Goal: Task Accomplishment & Management: Manage account settings

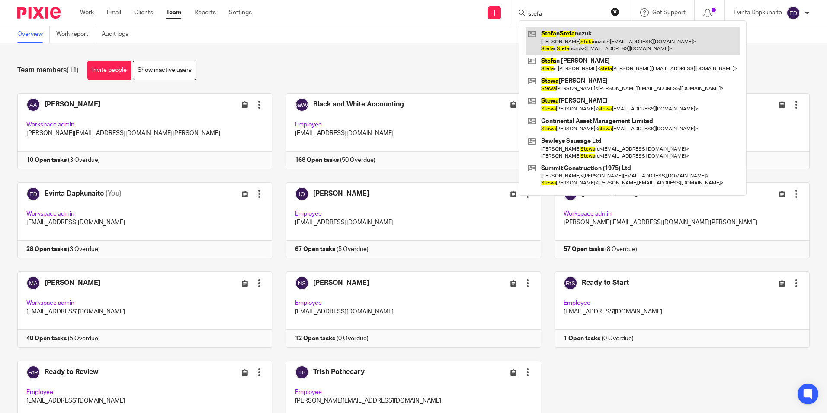
type input "stefa"
click at [547, 33] on link at bounding box center [633, 40] width 214 height 27
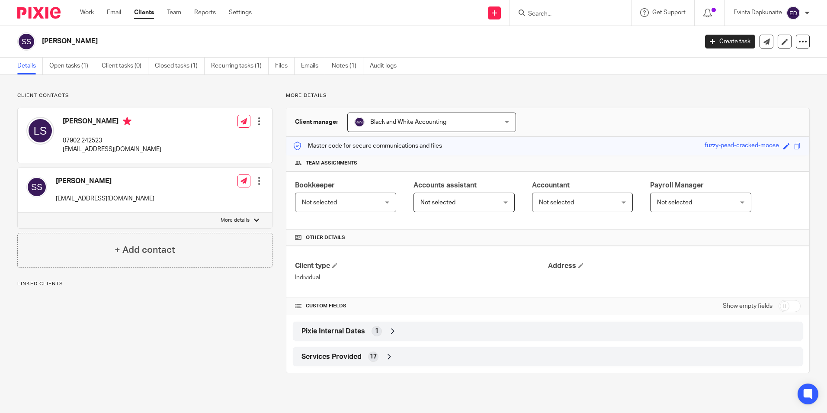
click at [97, 69] on ul "Details Open tasks (1) Client tasks (0) Closed tasks (1) Recurring tasks (1) Fi…" at bounding box center [213, 66] width 392 height 17
click at [83, 68] on link "Open tasks (1)" at bounding box center [72, 66] width 46 height 17
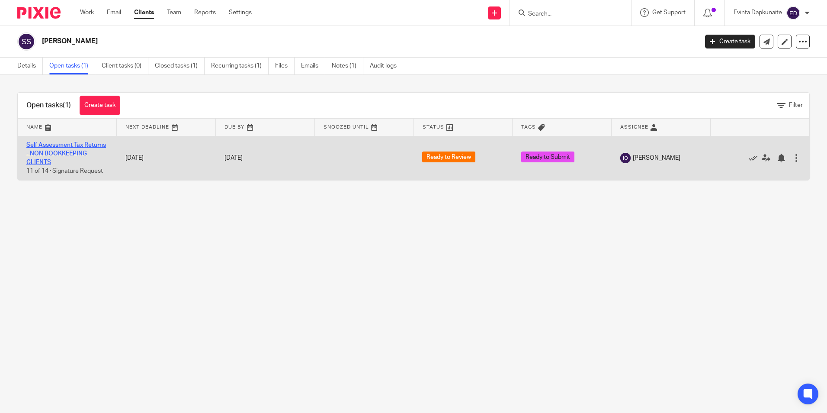
click at [60, 147] on link "Self Assessment Tax Returns - NON BOOKKEEPING CLIENTS" at bounding box center [66, 154] width 80 height 24
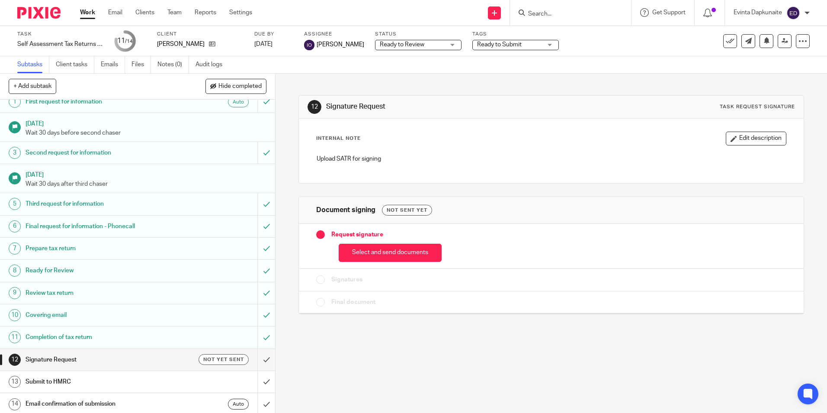
scroll to position [11, 0]
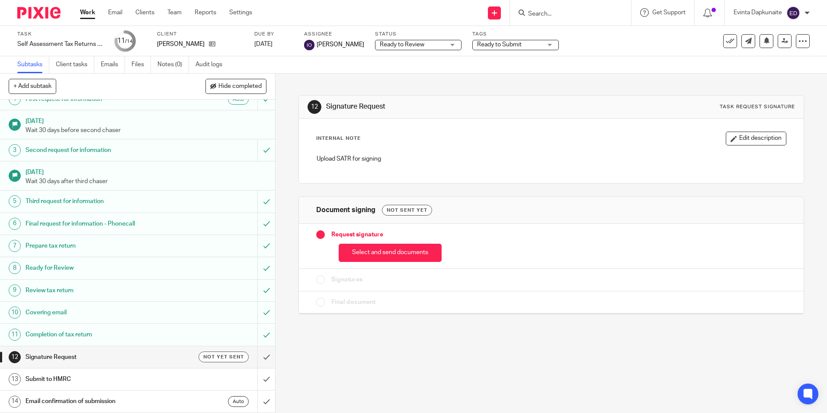
click at [514, 49] on span "Ready to Submit" at bounding box center [509, 44] width 65 height 9
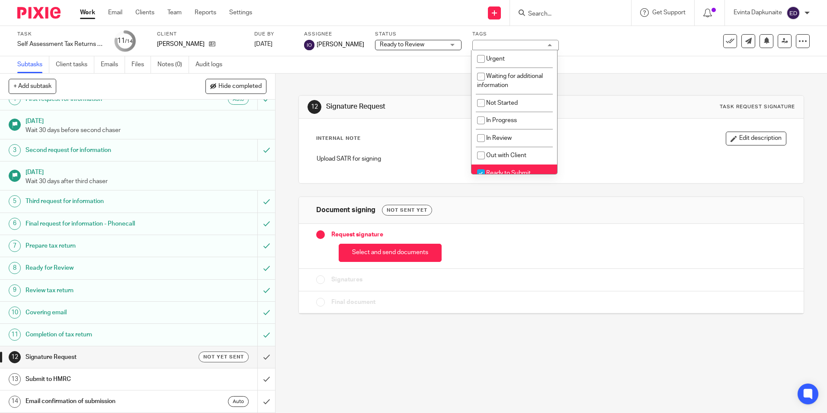
click at [512, 169] on li "Ready to Submit" at bounding box center [515, 173] width 86 height 18
checkbox input "false"
click at [480, 345] on div "12 Signature Request Task request signature Internal Note Edit description Uplo…" at bounding box center [552, 243] width 552 height 339
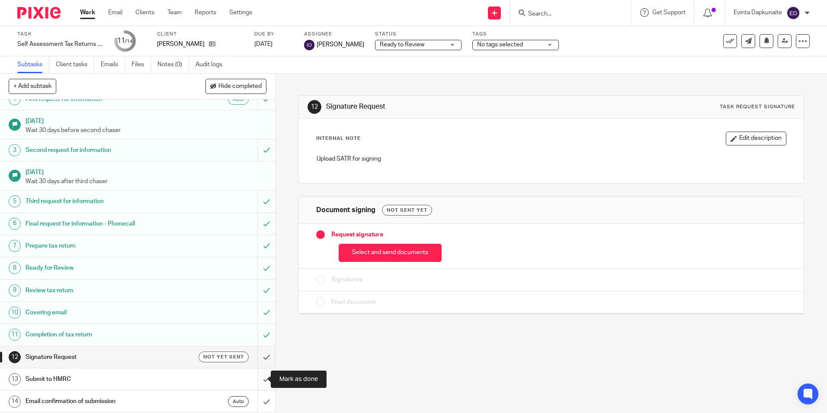
click at [251, 378] on input "submit" at bounding box center [137, 379] width 275 height 22
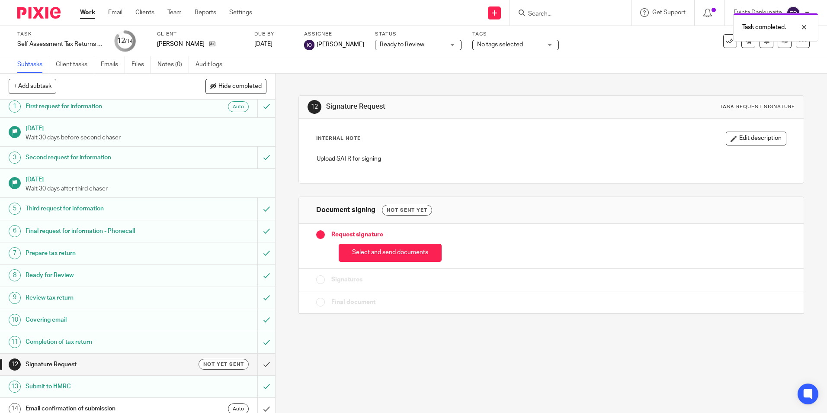
scroll to position [11, 0]
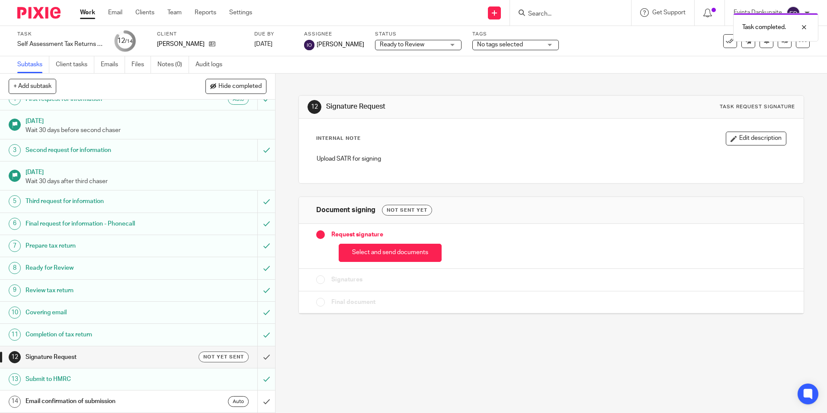
click at [100, 402] on h1 "Email confirmation of submission" at bounding box center [100, 401] width 149 height 13
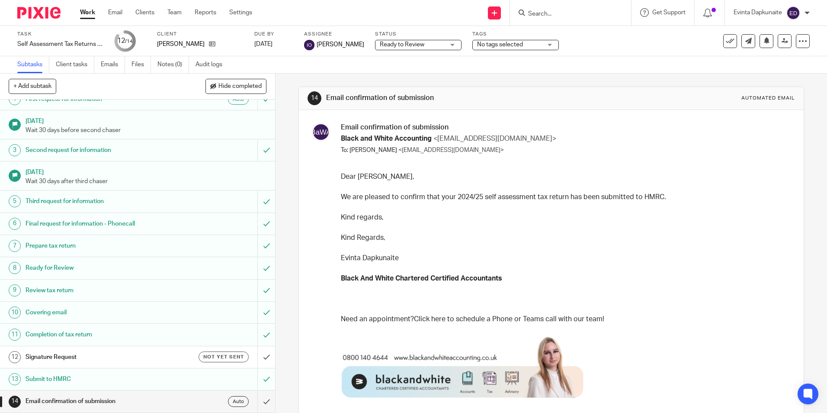
click at [53, 398] on h1 "Email confirmation of submission" at bounding box center [100, 401] width 149 height 13
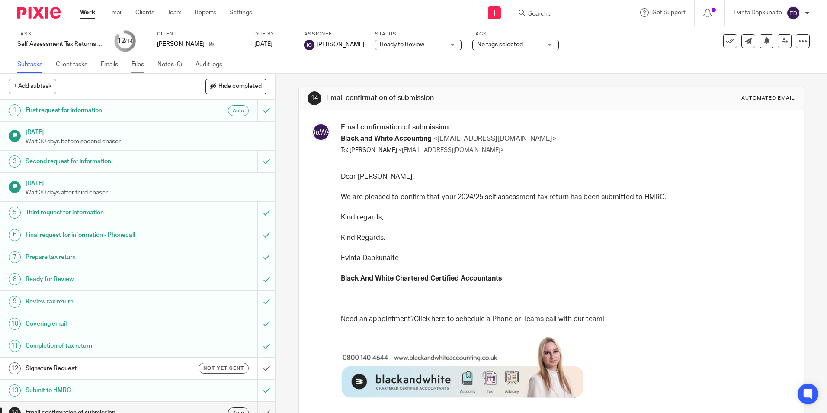
click at [144, 60] on link "Files" at bounding box center [141, 64] width 19 height 17
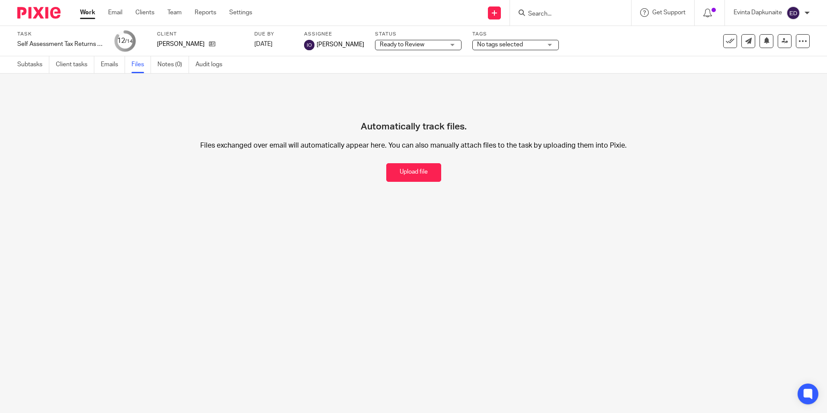
click at [107, 68] on link "Emails" at bounding box center [113, 64] width 24 height 17
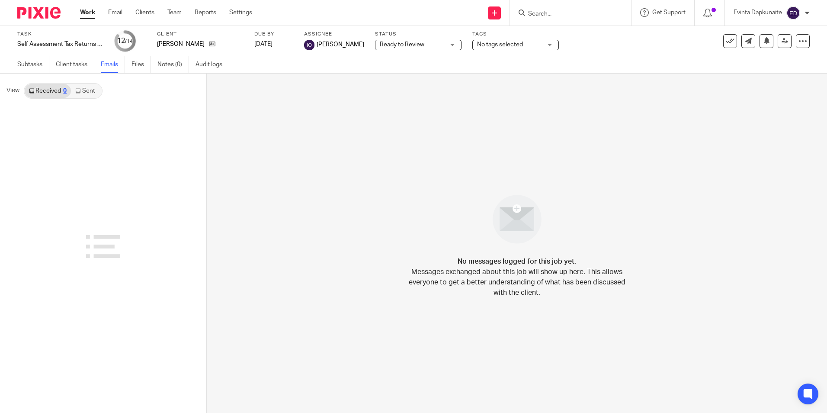
drag, startPoint x: 0, startPoint y: 0, endPoint x: 79, endPoint y: 89, distance: 119.2
click at [79, 87] on link "Sent" at bounding box center [86, 91] width 30 height 14
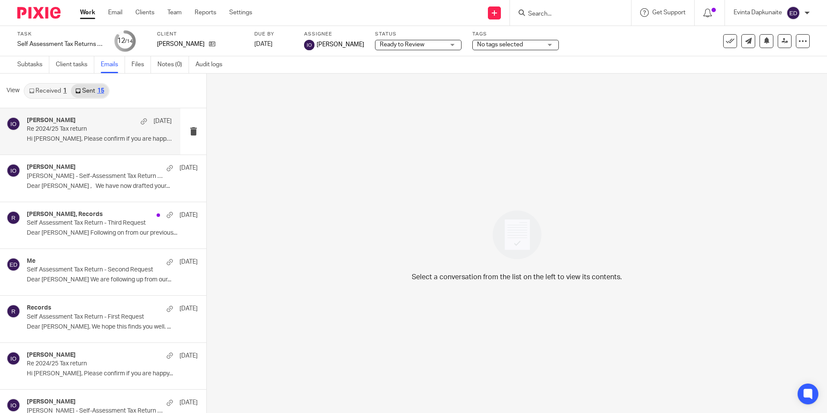
click at [106, 138] on p "Hi [PERSON_NAME], Please confirm if you are happy..." at bounding box center [99, 138] width 145 height 7
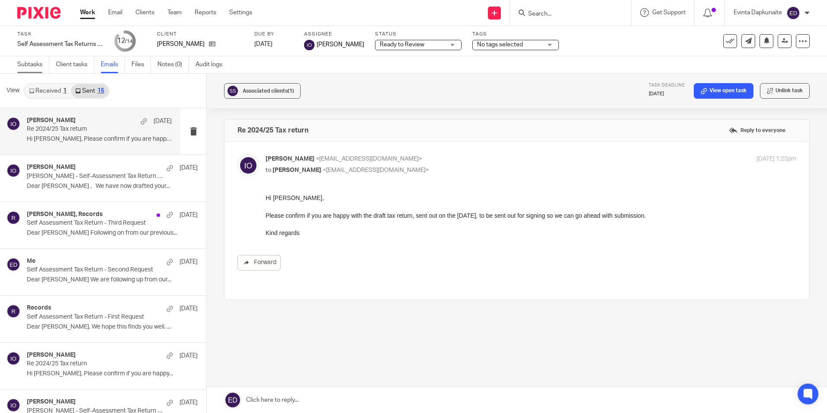
click at [23, 64] on link "Subtasks" at bounding box center [33, 64] width 32 height 17
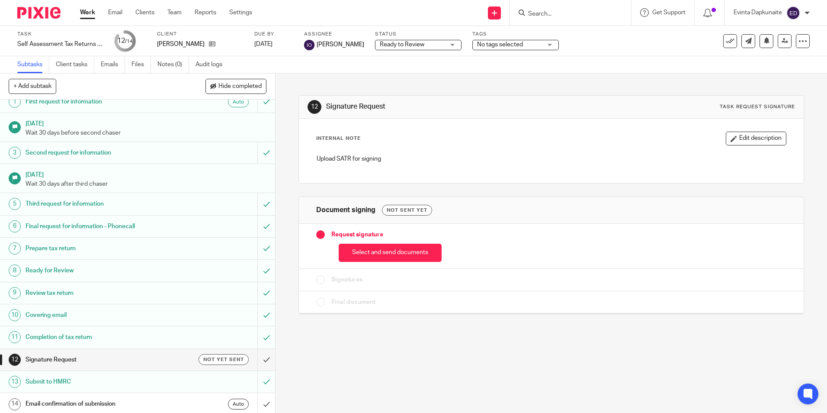
scroll to position [11, 0]
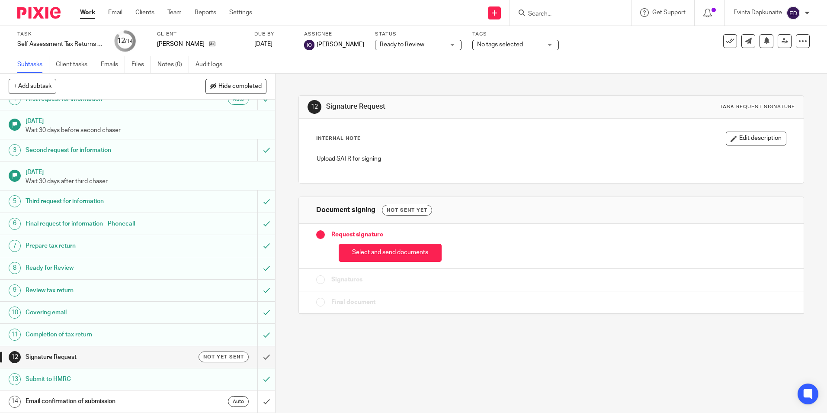
click at [94, 396] on h1 "Email confirmation of submission" at bounding box center [100, 401] width 149 height 13
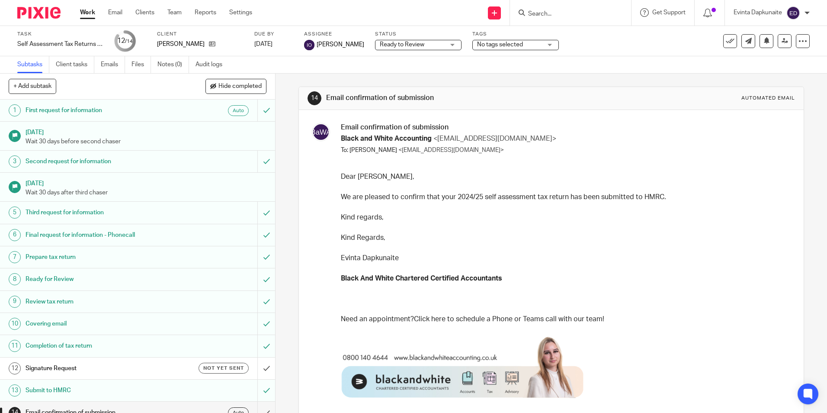
scroll to position [11, 0]
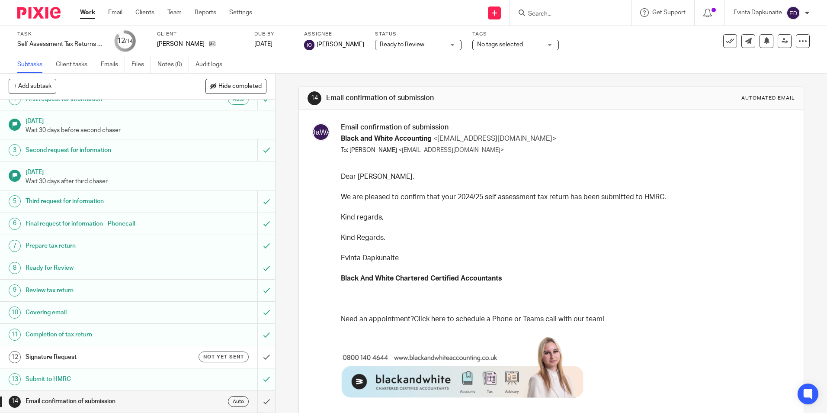
click at [684, 137] on div "Black and White Accounting <records@blackandwhiteaccounting.co.uk> To: Lynn Ste…" at bounding box center [564, 144] width 447 height 20
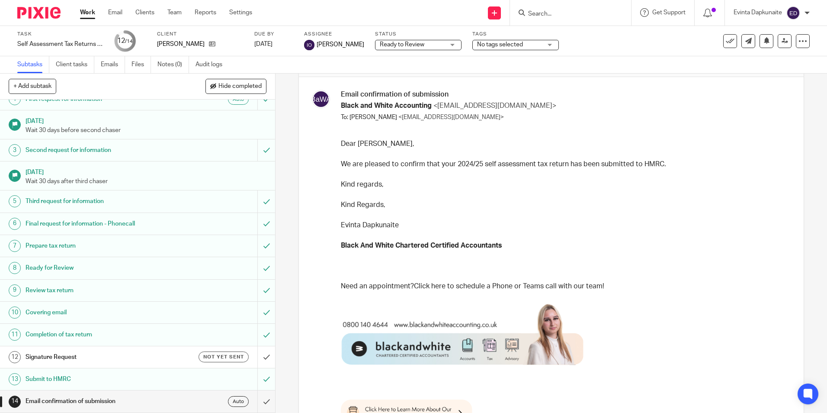
scroll to position [0, 0]
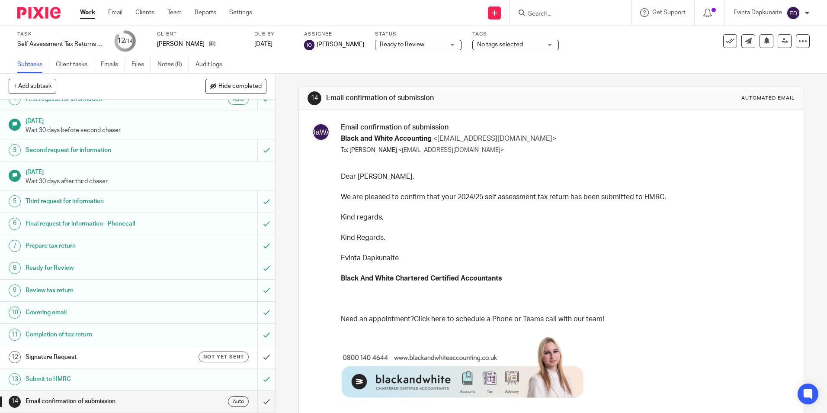
click at [749, 91] on div "14 Email confirmation of submission Automated email" at bounding box center [551, 98] width 504 height 23
drag, startPoint x: 749, startPoint y: 96, endPoint x: 415, endPoint y: 111, distance: 333.9
drag, startPoint x: 415, startPoint y: 111, endPoint x: 498, endPoint y: 179, distance: 107.3
click at [498, 179] on p "Dear Lynn," at bounding box center [564, 177] width 447 height 10
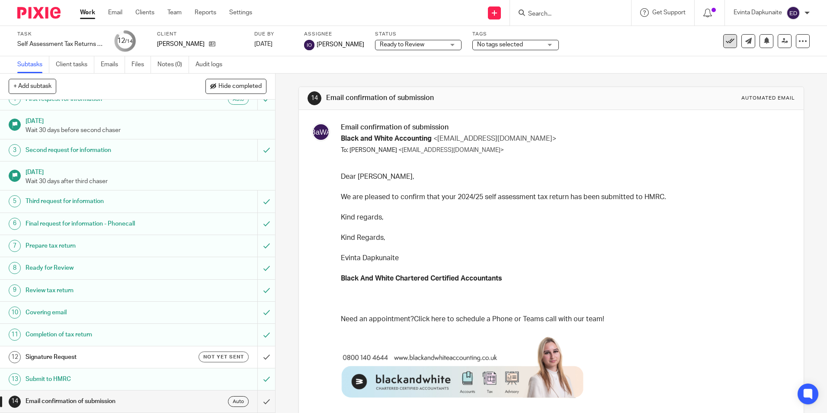
click at [729, 42] on button at bounding box center [730, 41] width 14 height 14
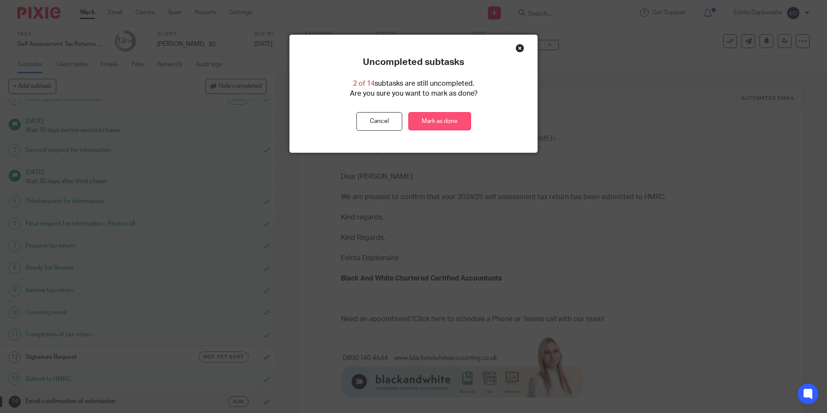
click at [430, 116] on link "Mark as done" at bounding box center [439, 121] width 63 height 19
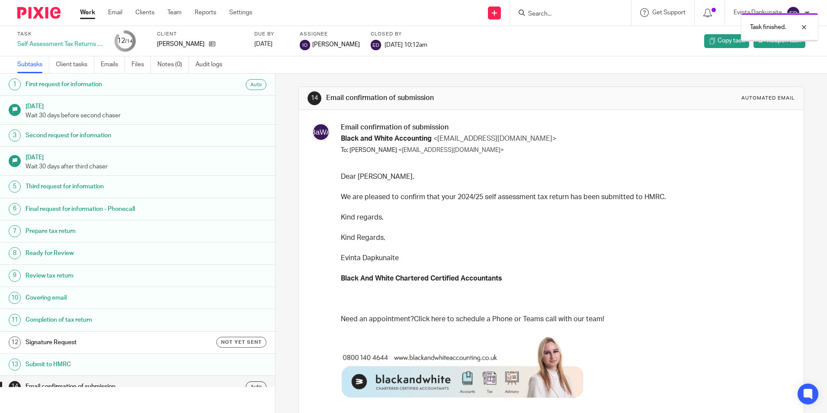
click at [541, 10] on div "Task finished." at bounding box center [616, 25] width 405 height 33
click at [549, 12] on div "Task finished." at bounding box center [616, 25] width 405 height 33
click at [806, 27] on div at bounding box center [797, 27] width 23 height 10
click at [571, 8] on form at bounding box center [573, 12] width 92 height 11
click at [565, 13] on input "Search" at bounding box center [566, 14] width 78 height 8
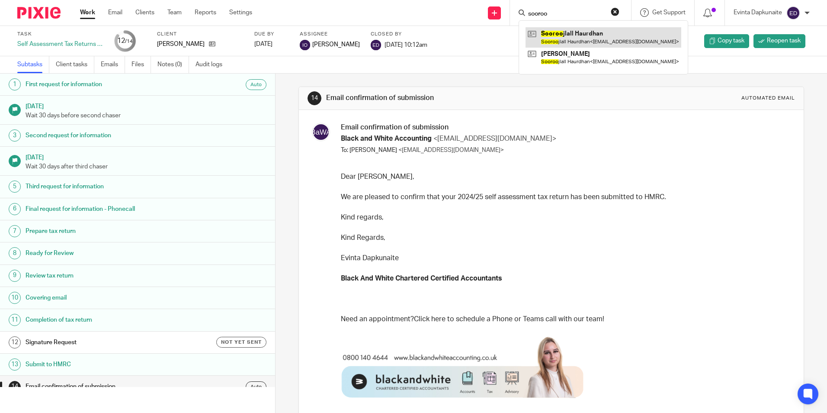
type input "sooroo"
click at [565, 33] on link at bounding box center [604, 37] width 156 height 20
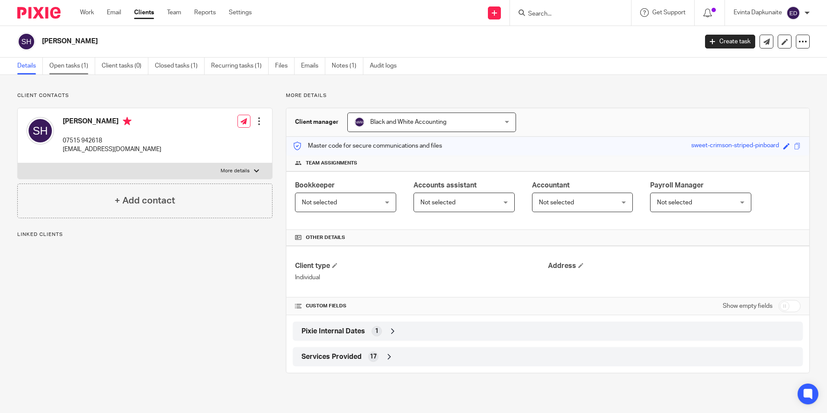
click at [85, 65] on link "Open tasks (1)" at bounding box center [72, 66] width 46 height 17
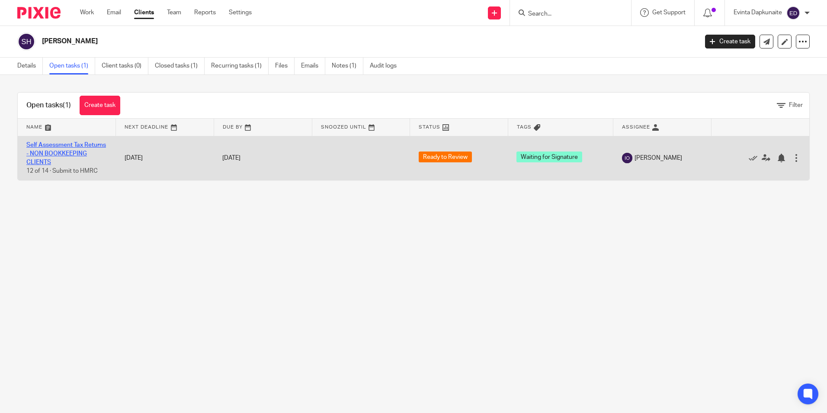
click at [68, 146] on link "Self Assessment Tax Returns - NON BOOKKEEPING CLIENTS" at bounding box center [66, 154] width 80 height 24
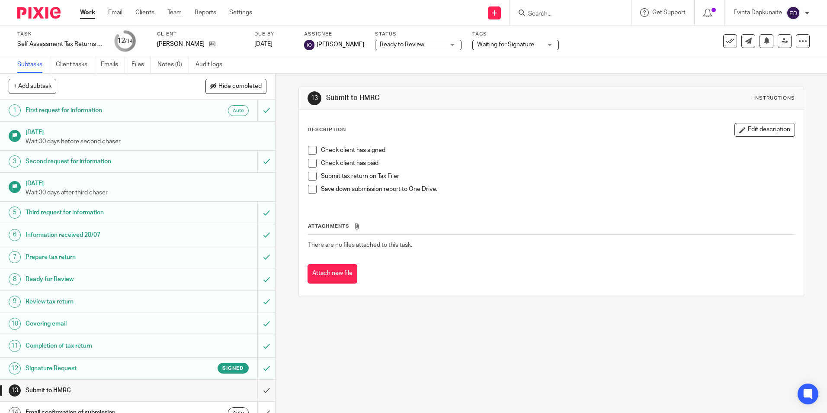
scroll to position [11, 0]
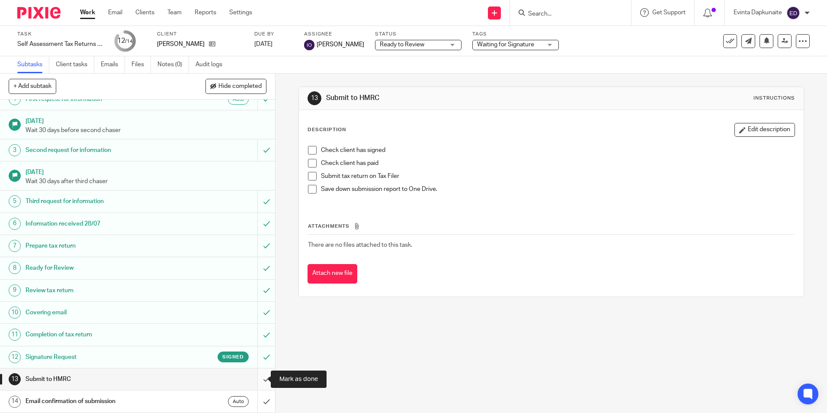
click at [261, 373] on input "submit" at bounding box center [137, 379] width 275 height 22
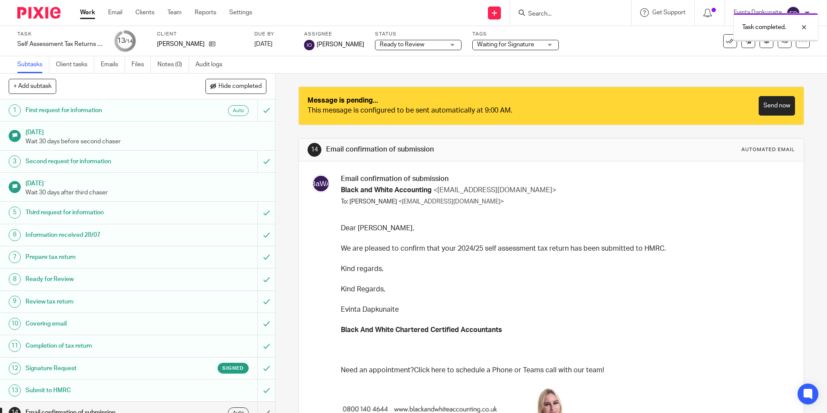
click at [789, 98] on div "Message is pending... This message is configured to be sent automatically at 9:…" at bounding box center [551, 106] width 504 height 38
click at [775, 104] on link "Send now" at bounding box center [777, 105] width 36 height 19
click at [760, 104] on link "Send now" at bounding box center [777, 105] width 36 height 19
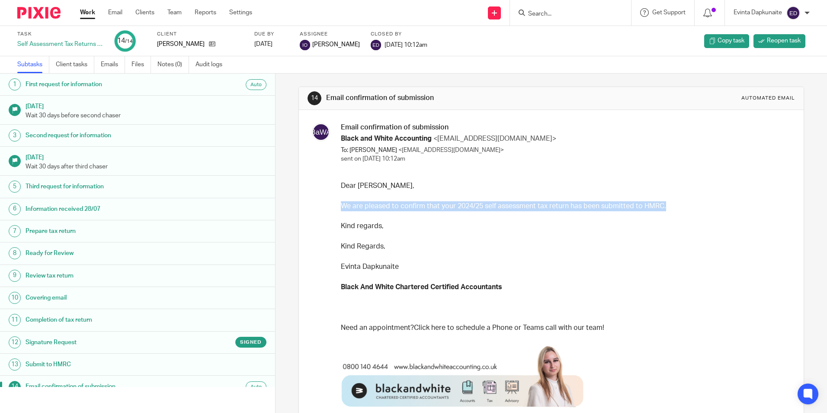
drag, startPoint x: 340, startPoint y: 206, endPoint x: 677, endPoint y: 204, distance: 337.9
click at [677, 204] on p "We are pleased to confirm that your 2024/25 self assessment tax return has been…" at bounding box center [564, 206] width 447 height 10
copy p "We are pleased to confirm that your 2024/25 self assessment tax return has been…"
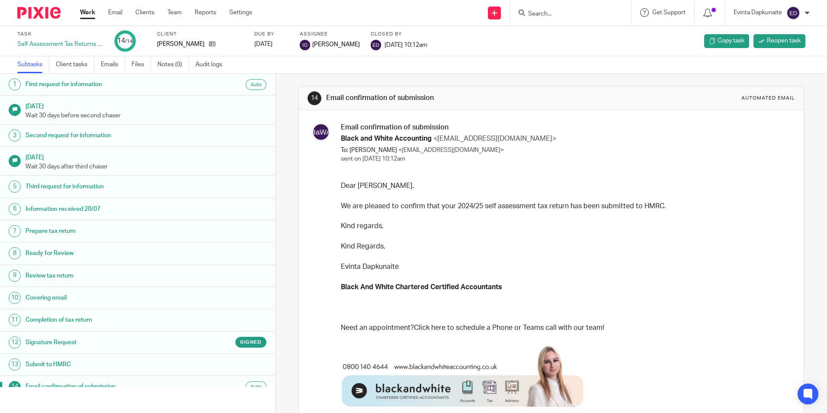
click at [554, 244] on p "Kind Regards," at bounding box center [564, 246] width 447 height 10
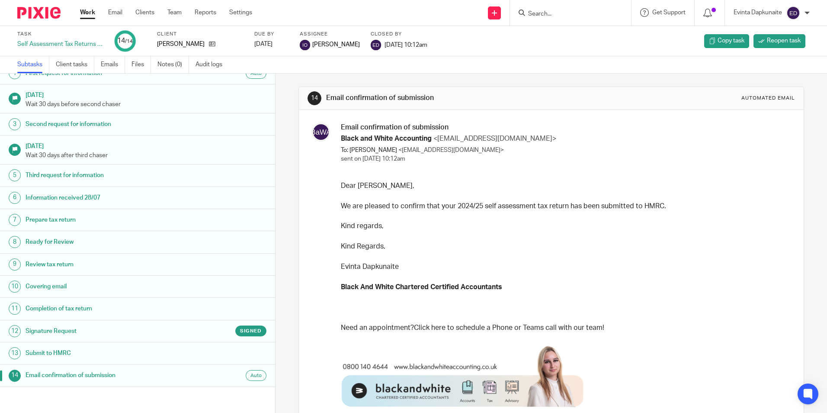
click at [581, 12] on input "Search" at bounding box center [566, 14] width 78 height 8
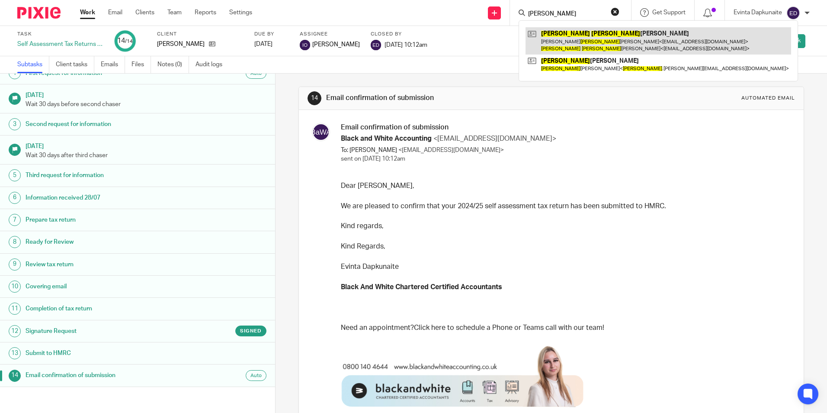
type input "stefan"
click at [572, 33] on link at bounding box center [659, 40] width 266 height 27
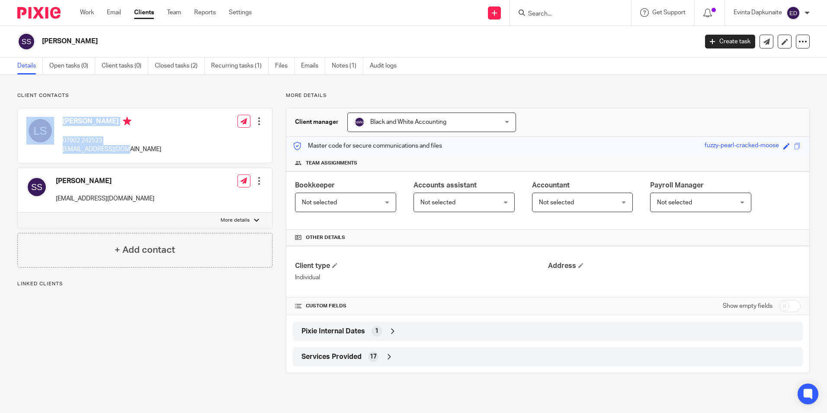
drag, startPoint x: 58, startPoint y: 148, endPoint x: 135, endPoint y: 148, distance: 77.0
click at [135, 148] on div "[PERSON_NAME] 07902 242523 [EMAIL_ADDRESS][DOMAIN_NAME] Edit contact Create cli…" at bounding box center [145, 135] width 254 height 55
drag, startPoint x: 135, startPoint y: 148, endPoint x: 111, endPoint y: 148, distance: 23.8
click at [131, 148] on div "[PERSON_NAME] 07902 242523 [EMAIL_ADDRESS][DOMAIN_NAME] Edit contact Create cli…" at bounding box center [145, 135] width 254 height 55
click at [103, 148] on p "[EMAIL_ADDRESS][DOMAIN_NAME]" at bounding box center [112, 149] width 99 height 9
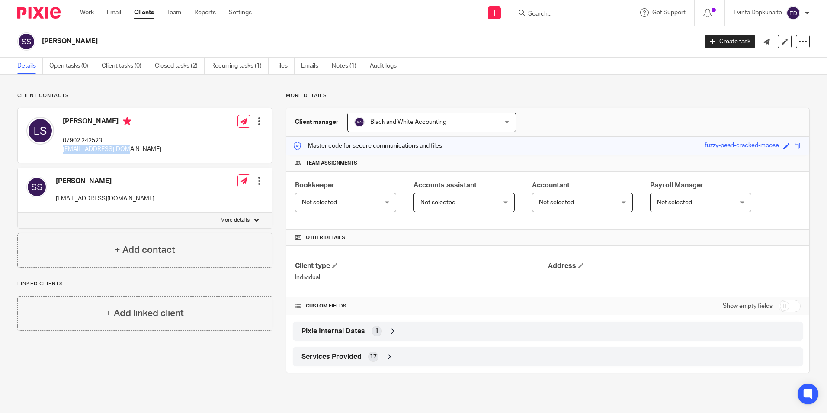
drag, startPoint x: 62, startPoint y: 148, endPoint x: 122, endPoint y: 148, distance: 59.7
click at [122, 148] on div "[PERSON_NAME] 07902 242523 [EMAIL_ADDRESS][DOMAIN_NAME]" at bounding box center [93, 135] width 135 height 46
copy p "[EMAIL_ADDRESS][DOMAIN_NAME]"
click at [555, 23] on div at bounding box center [570, 13] width 121 height 26
click at [547, 18] on div at bounding box center [570, 13] width 121 height 26
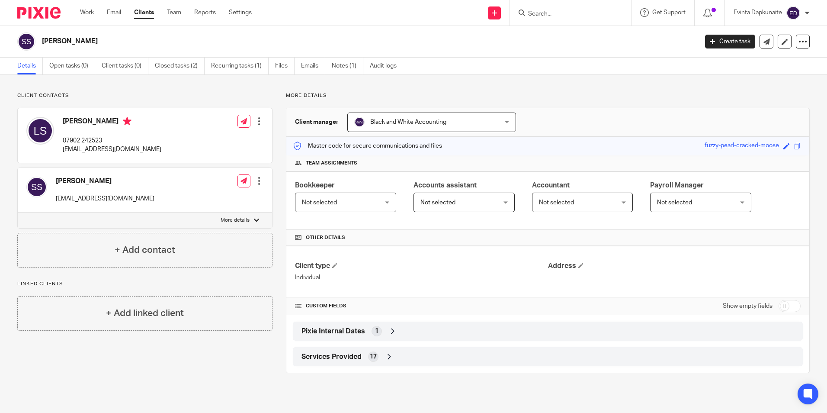
click at [544, 14] on input "Search" at bounding box center [566, 14] width 78 height 8
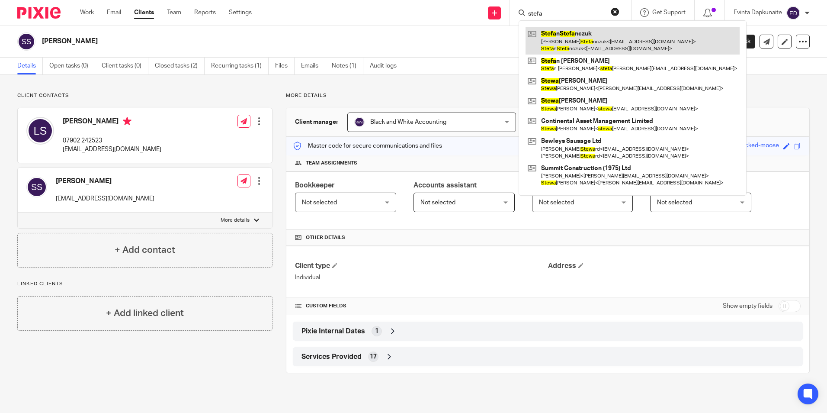
type input "stefa"
click at [548, 37] on link at bounding box center [633, 40] width 214 height 27
click at [551, 34] on link at bounding box center [633, 40] width 214 height 27
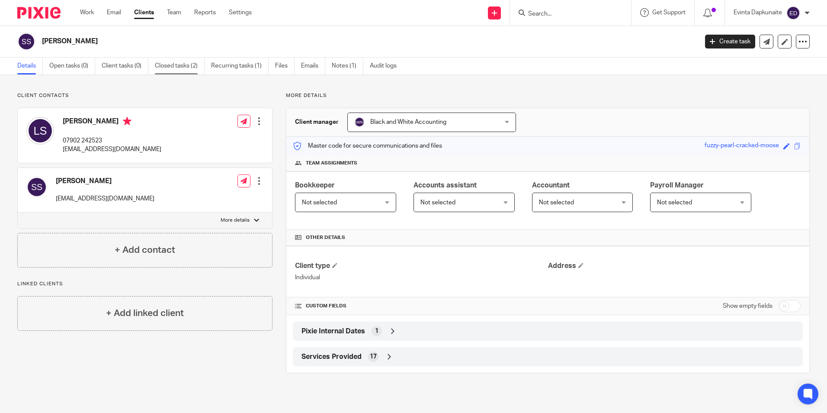
click at [168, 62] on link "Closed tasks (2)" at bounding box center [180, 66] width 50 height 17
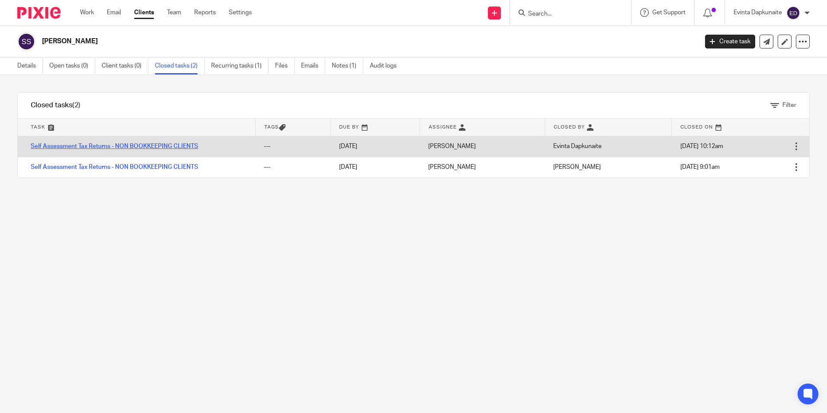
click at [167, 145] on link "Self Assessment Tax Returns - NON BOOKKEEPING CLIENTS" at bounding box center [114, 146] width 167 height 6
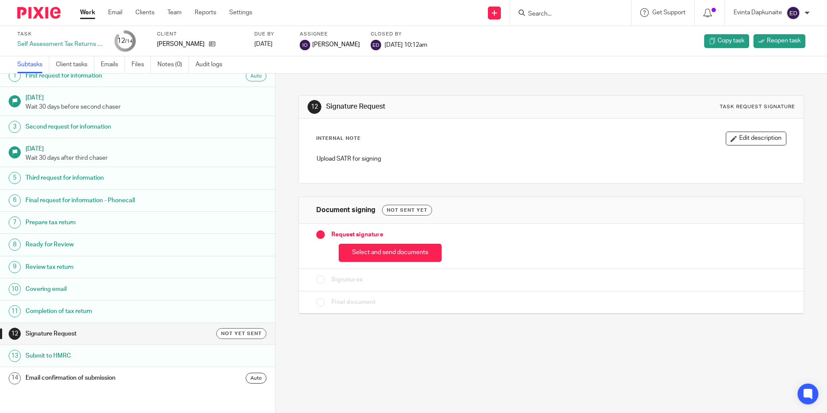
scroll to position [11, 0]
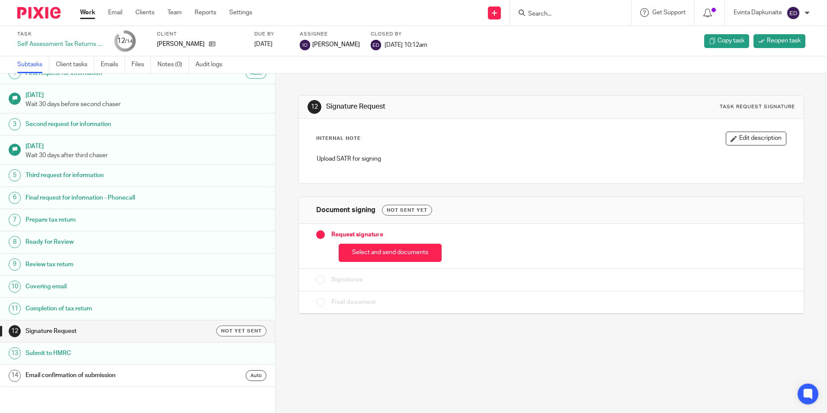
click at [114, 372] on h1 "Email confirmation of submission" at bounding box center [106, 375] width 161 height 13
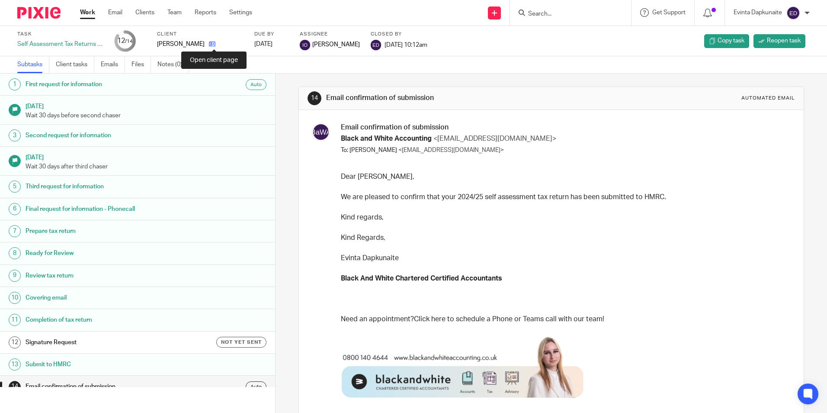
click at [215, 45] on icon at bounding box center [212, 44] width 6 height 6
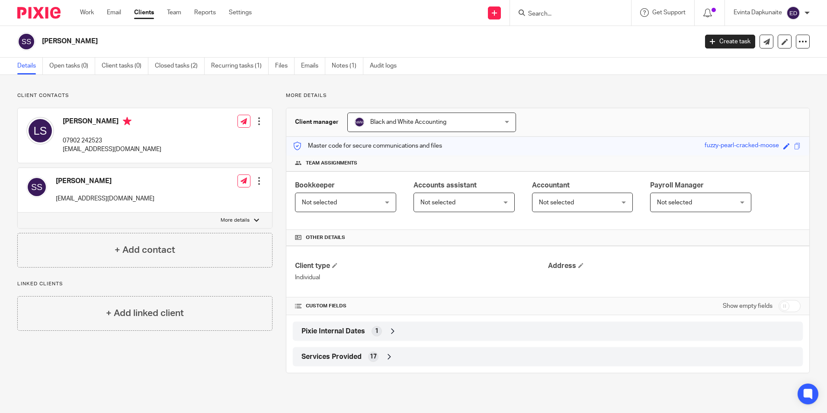
click at [544, 15] on input "Search" at bounding box center [566, 14] width 78 height 8
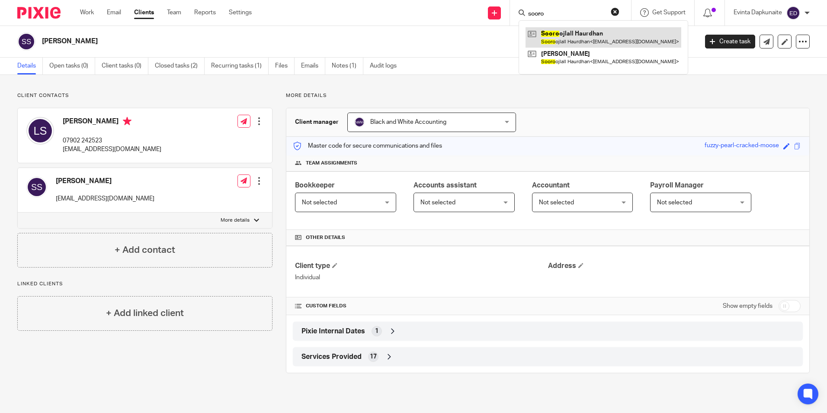
type input "sooro"
click at [556, 32] on link at bounding box center [604, 37] width 156 height 20
